Goal: Task Accomplishment & Management: Use online tool/utility

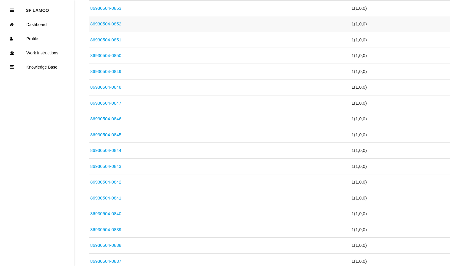
scroll to position [325, 0]
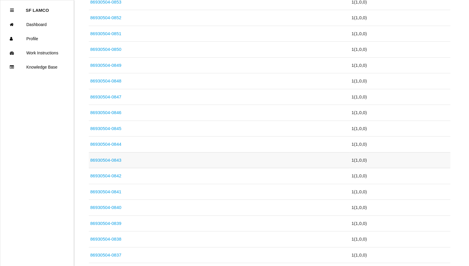
click at [115, 158] on link "86930504-0843" at bounding box center [105, 160] width 31 height 5
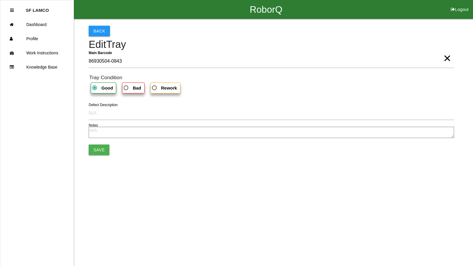
click at [126, 89] on span "Bad" at bounding box center [131, 87] width 19 height 7
click at [126, 88] on input "Bad" at bounding box center [124, 86] width 4 height 4
radio input "true"
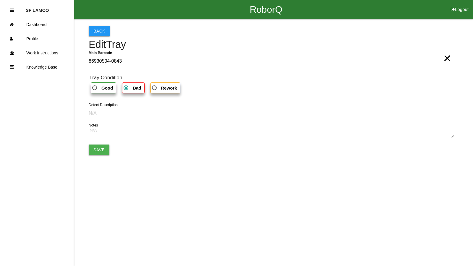
click at [108, 113] on input "Defect Description" at bounding box center [272, 113] width 366 height 14
type input "cut into part"
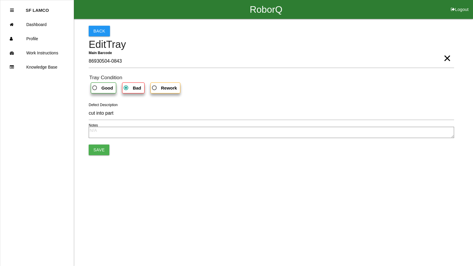
drag, startPoint x: 96, startPoint y: 151, endPoint x: 95, endPoint y: 157, distance: 5.3
click at [96, 152] on button "Save" at bounding box center [99, 150] width 21 height 11
